Goal: Navigation & Orientation: Find specific page/section

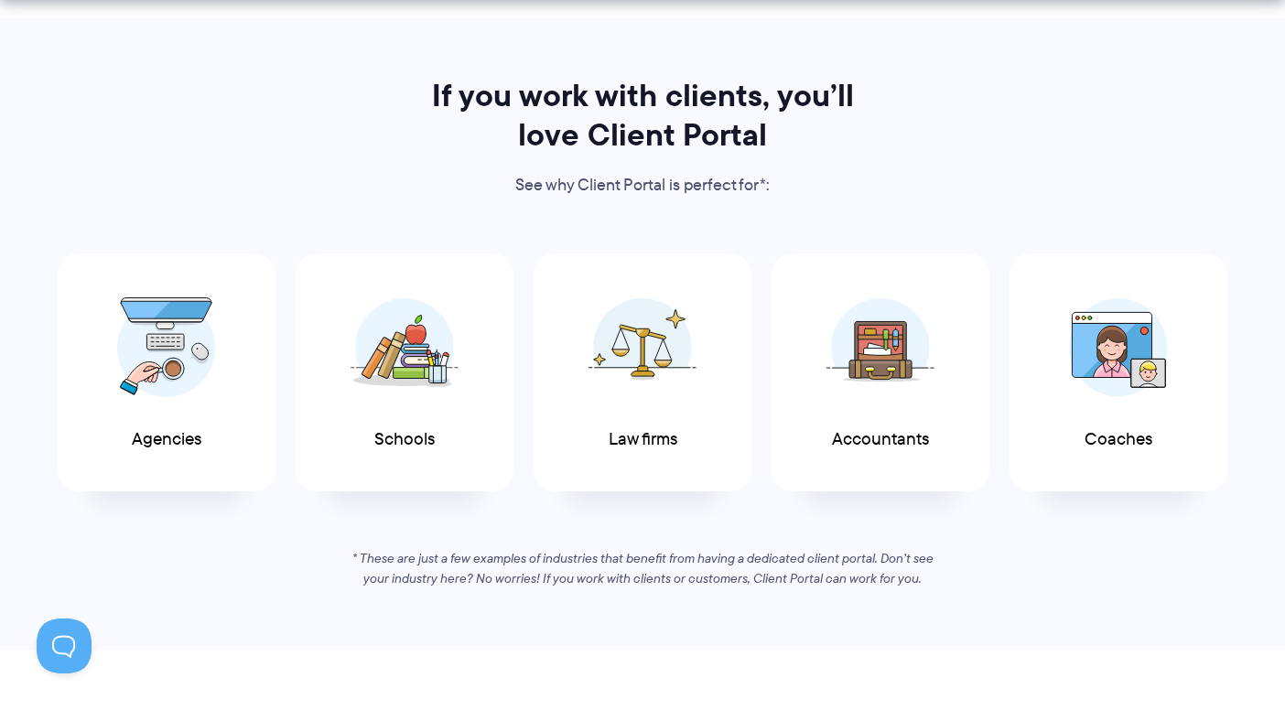
scroll to position [896, 0]
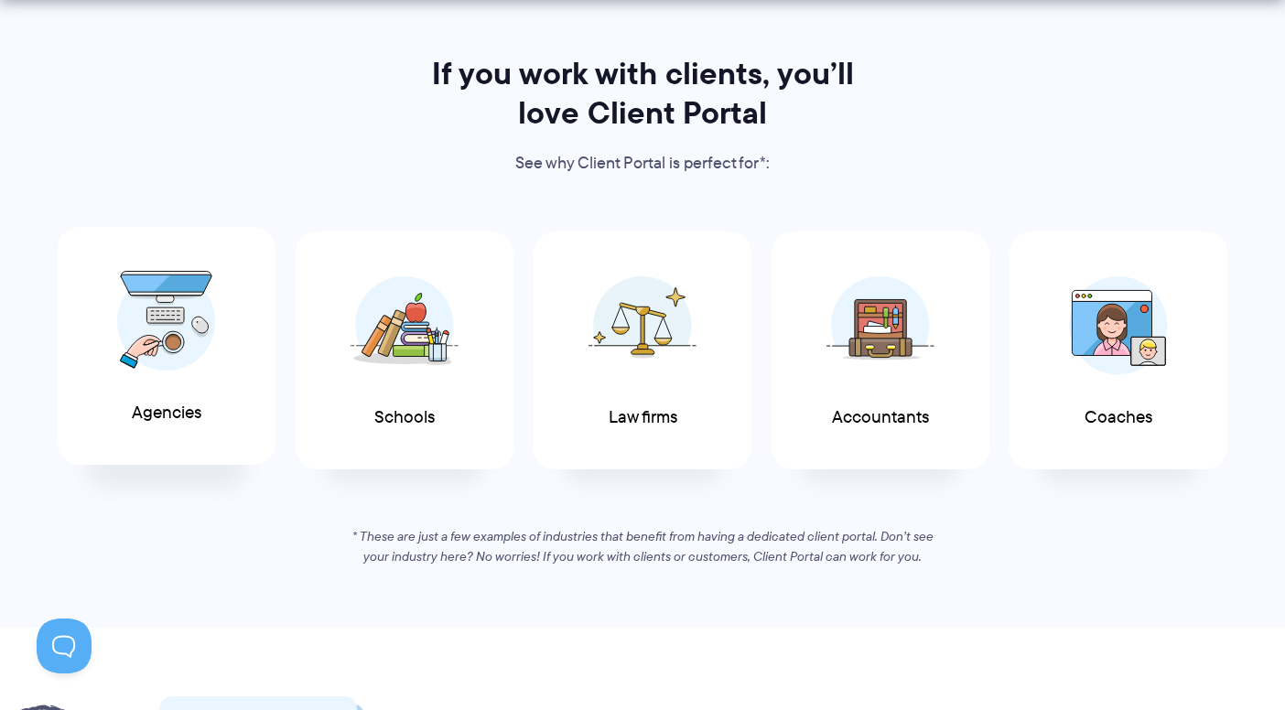
click at [174, 373] on span at bounding box center [167, 321] width 110 height 128
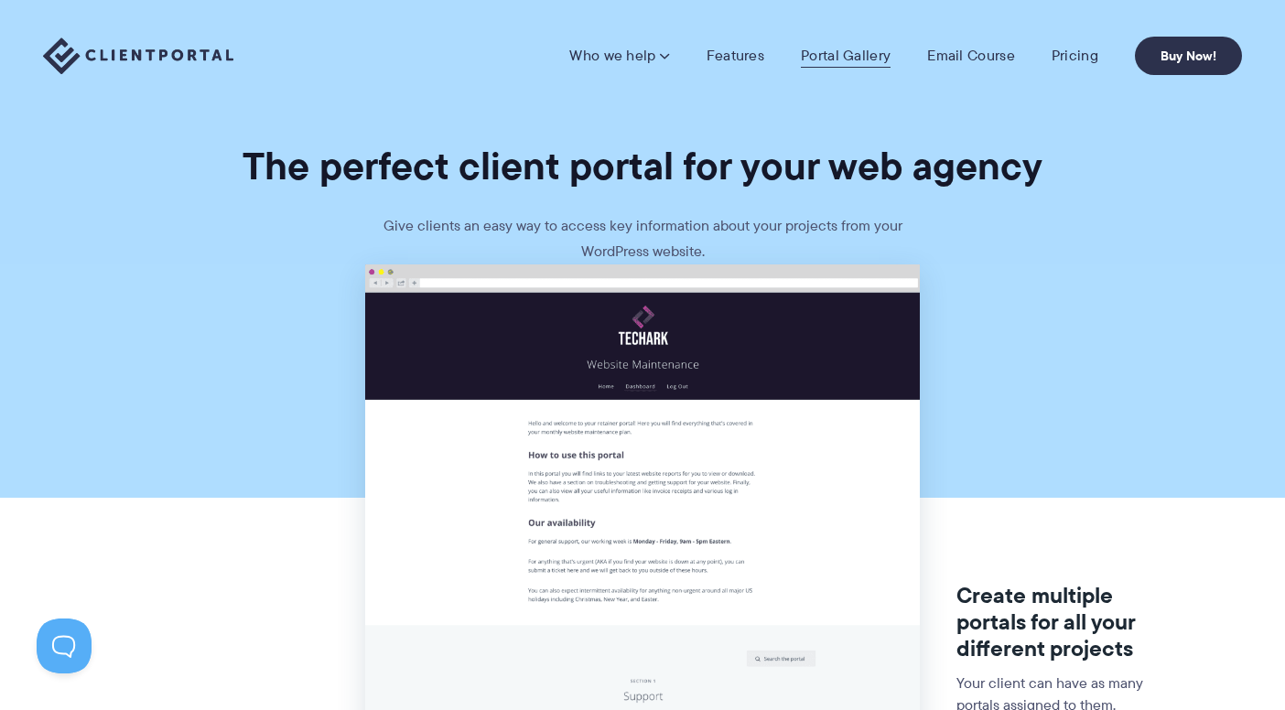
click at [851, 54] on link "Portal Gallery" at bounding box center [846, 56] width 90 height 18
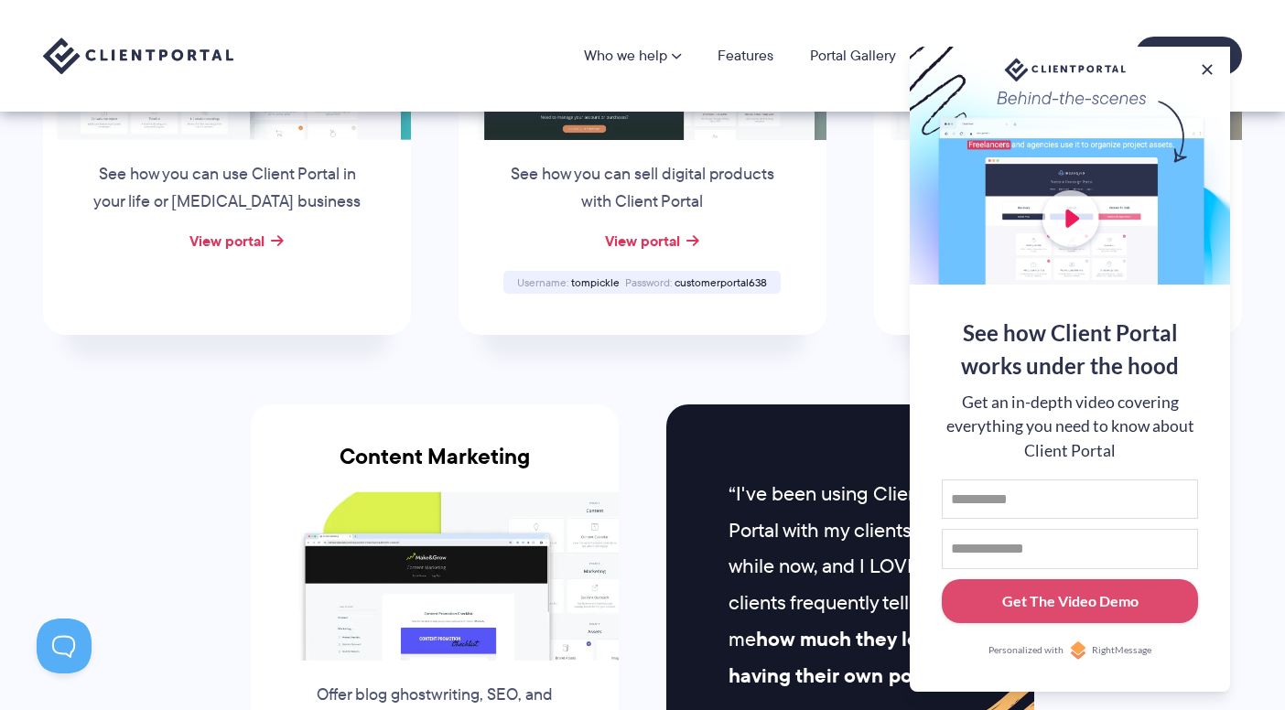
scroll to position [1524, 0]
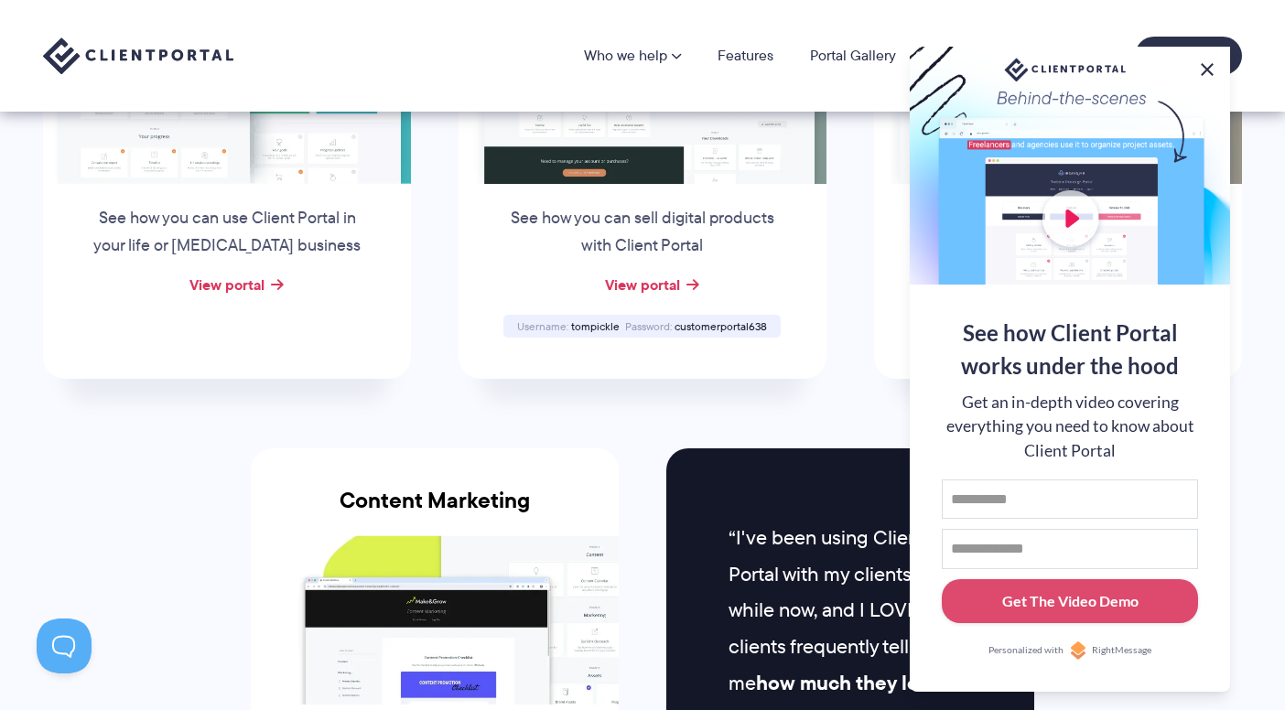
click at [1209, 59] on button at bounding box center [1208, 70] width 22 height 22
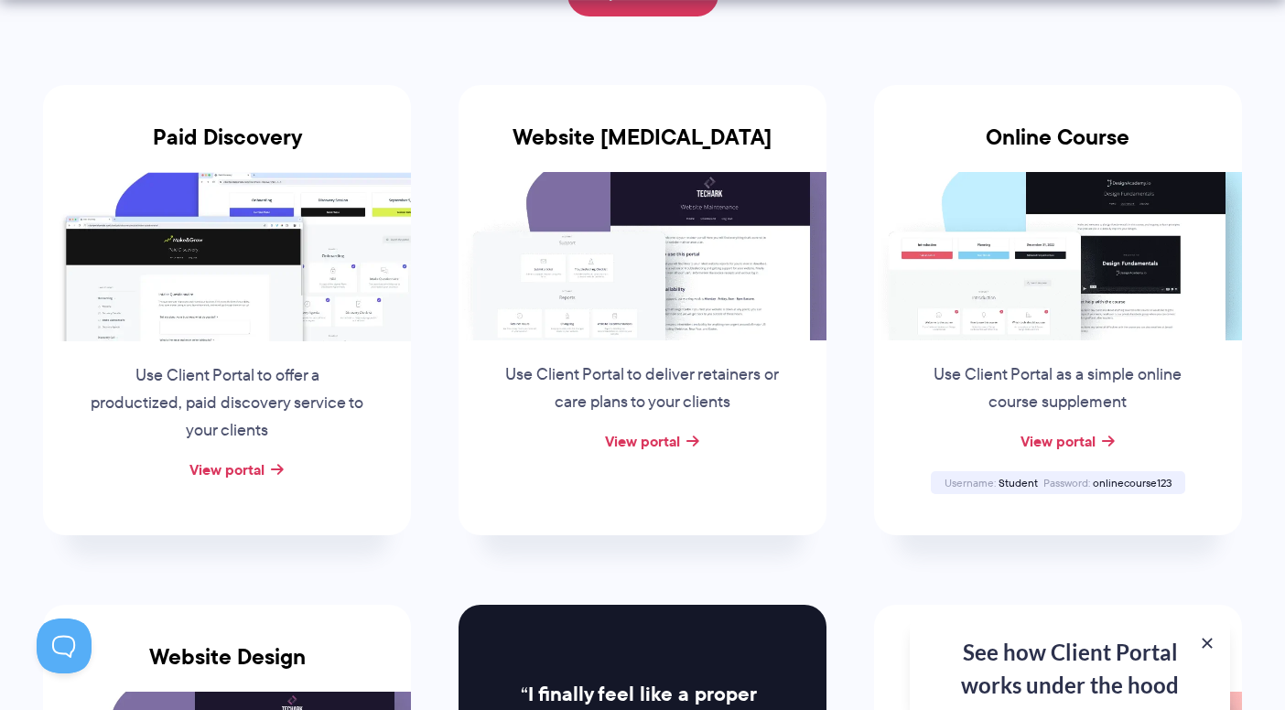
scroll to position [338, 0]
